Goal: Task Accomplishment & Management: Manage account settings

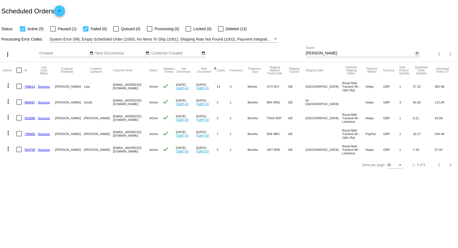
click at [417, 54] on mat-icon "close" at bounding box center [417, 53] width 4 height 4
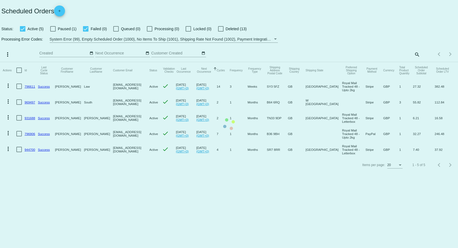
click at [417, 62] on mat-table "Actions Id Last Cycle Status Customer FirstName Customer LastName Customer Emai…" at bounding box center [229, 109] width 458 height 95
click at [416, 62] on mat-table "Actions Id Last Cycle Status Customer FirstName Customer LastName Customer Emai…" at bounding box center [229, 109] width 458 height 95
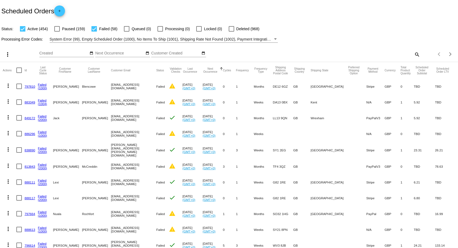
click at [413, 53] on mat-icon "search" at bounding box center [416, 54] width 7 height 8
paste input "[PERSON_NAME][EMAIL_ADDRESS][DOMAIN_NAME]"
type input "[PERSON_NAME][EMAIL_ADDRESS][DOMAIN_NAME]"
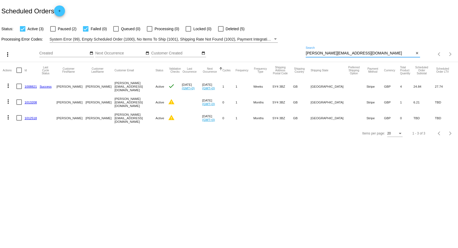
click at [34, 86] on link "1008821" at bounding box center [31, 87] width 12 height 4
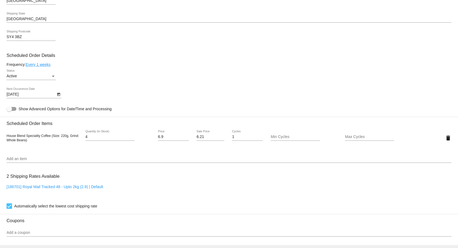
scroll to position [273, 0]
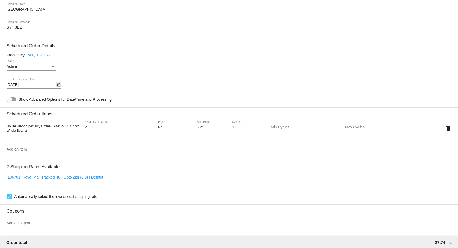
click at [58, 83] on icon "Open calendar" at bounding box center [59, 85] width 4 height 7
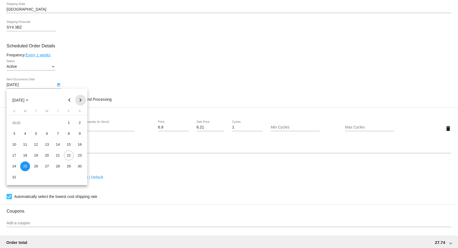
click at [81, 102] on button "Next month" at bounding box center [80, 100] width 11 height 11
click at [67, 157] on div "19" at bounding box center [69, 156] width 10 height 10
type input "[DATE]"
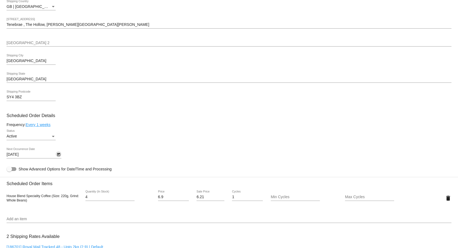
scroll to position [194, 0]
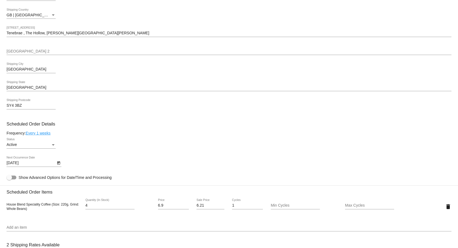
click at [43, 136] on link "Every 1 weeks" at bounding box center [38, 133] width 25 height 4
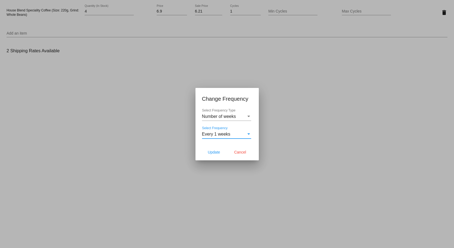
click at [243, 134] on div "Every 1 weeks" at bounding box center [224, 134] width 44 height 5
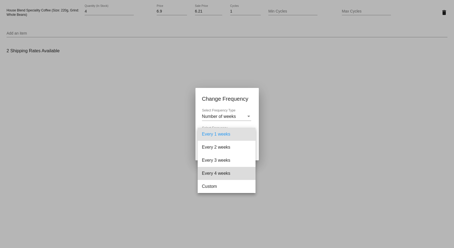
click at [236, 170] on span "Every 4 weeks" at bounding box center [226, 173] width 49 height 13
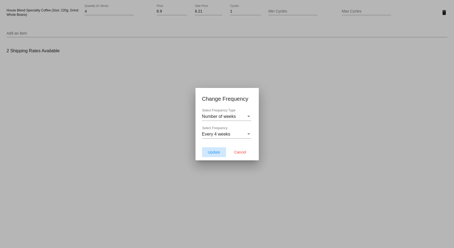
click at [221, 152] on button "Update" at bounding box center [214, 153] width 24 height 10
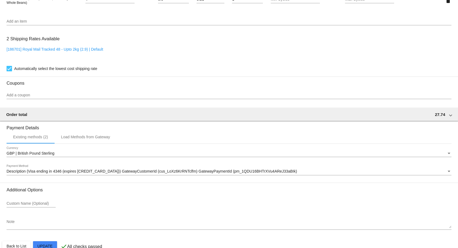
scroll to position [413, 0]
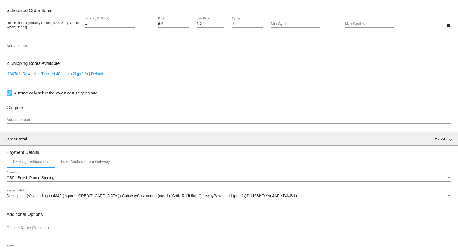
scroll to position [331, 0]
